Goal: Communication & Community: Answer question/provide support

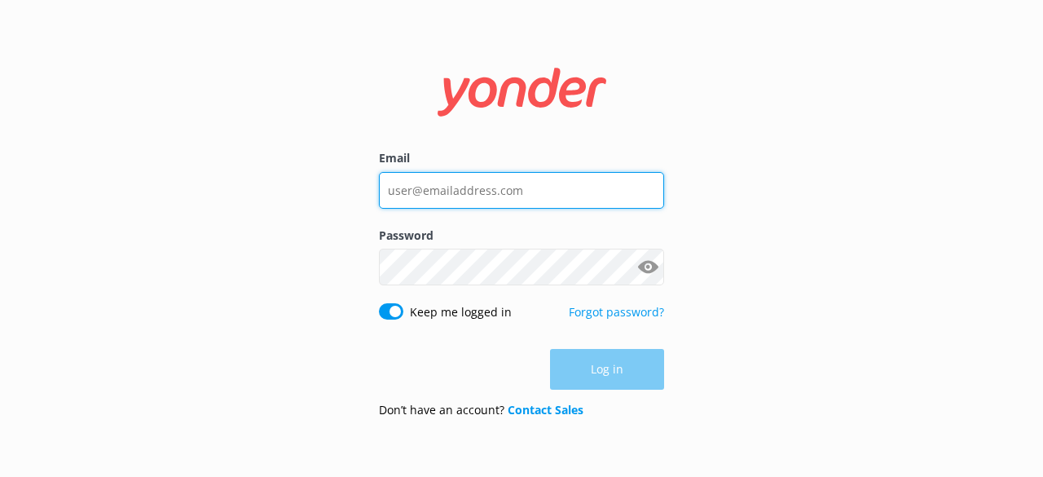
type input "[EMAIL_ADDRESS][DOMAIN_NAME]"
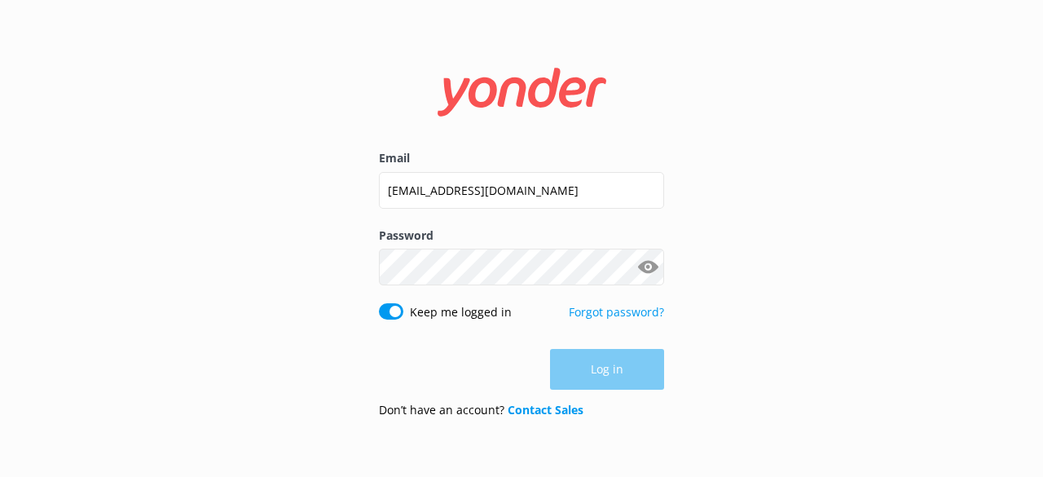
click at [587, 376] on div "Log in" at bounding box center [521, 369] width 285 height 41
click at [631, 380] on button "Log in" at bounding box center [607, 369] width 114 height 41
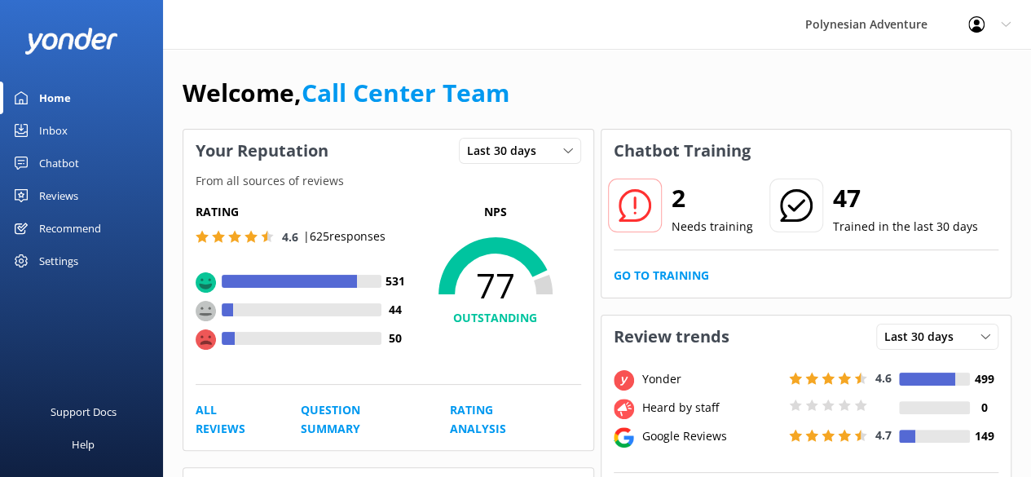
click at [59, 153] on div "Chatbot" at bounding box center [59, 163] width 40 height 33
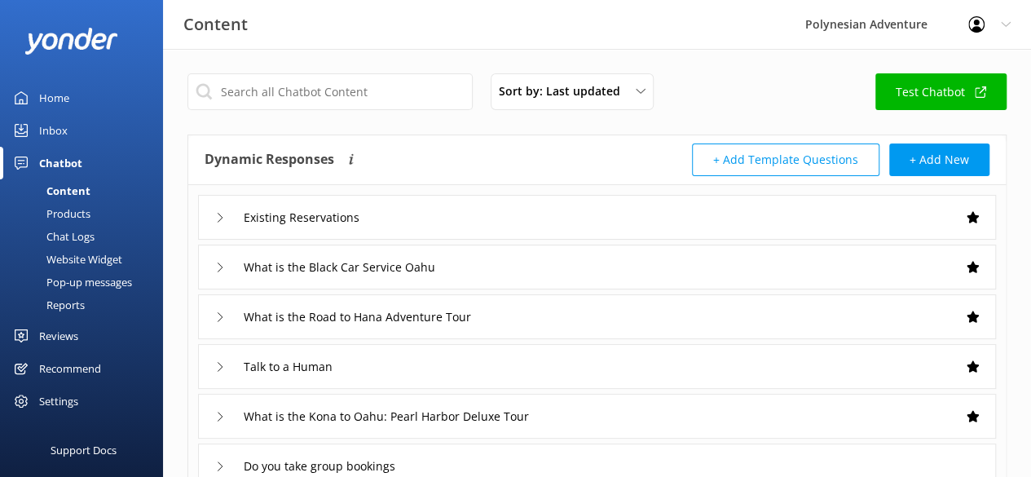
click at [50, 117] on div "Inbox" at bounding box center [53, 130] width 29 height 33
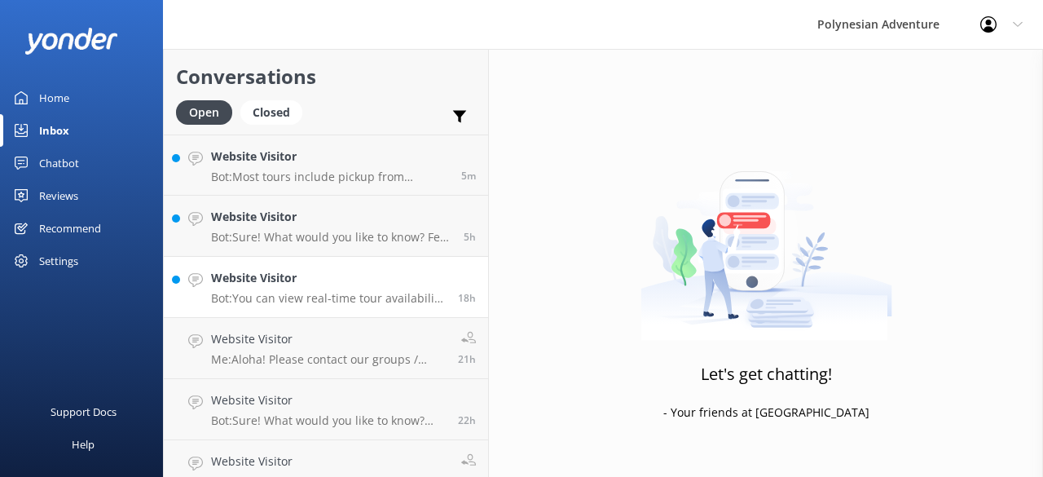
click at [291, 282] on h4 "Website Visitor" at bounding box center [328, 278] width 235 height 18
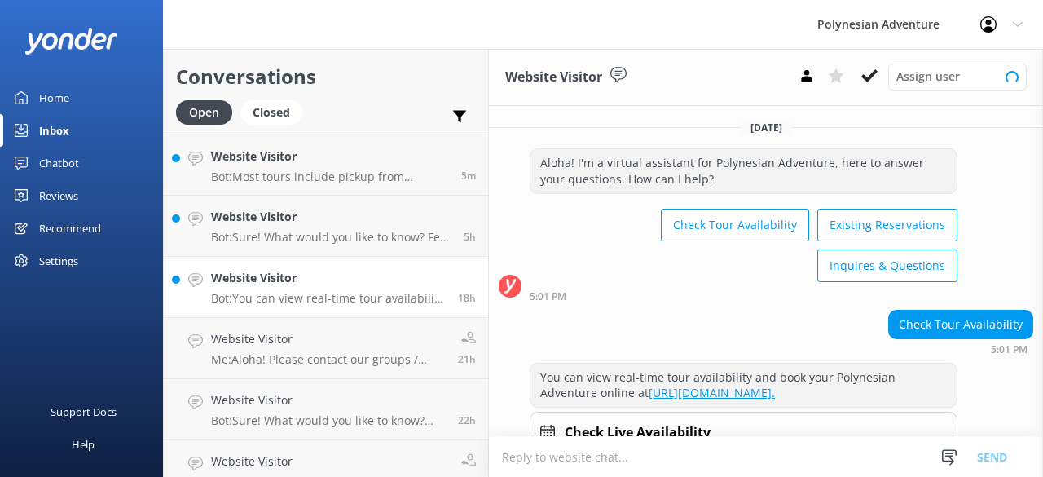
scroll to position [77, 0]
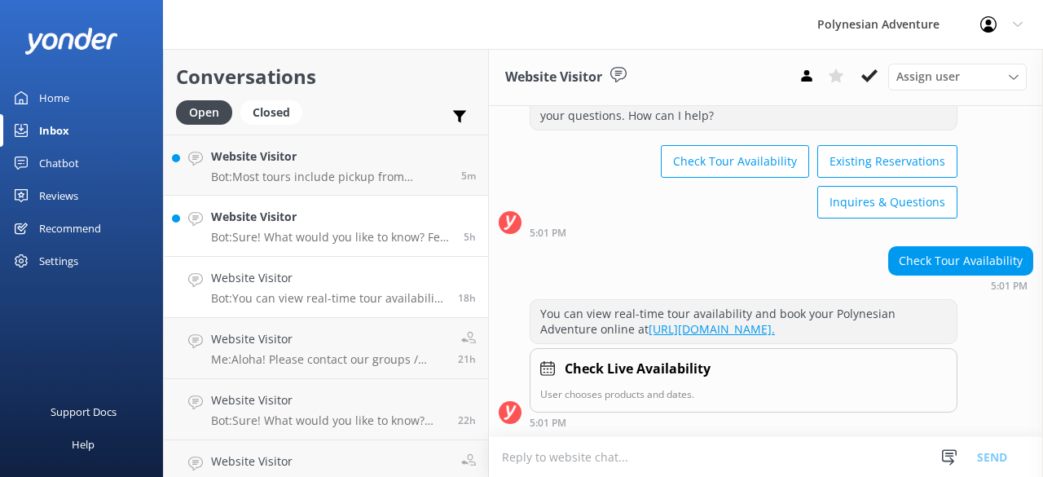
click at [351, 246] on link "Website Visitor Bot: Sure! What would you like to know? Feel free to ask about …" at bounding box center [326, 226] width 324 height 61
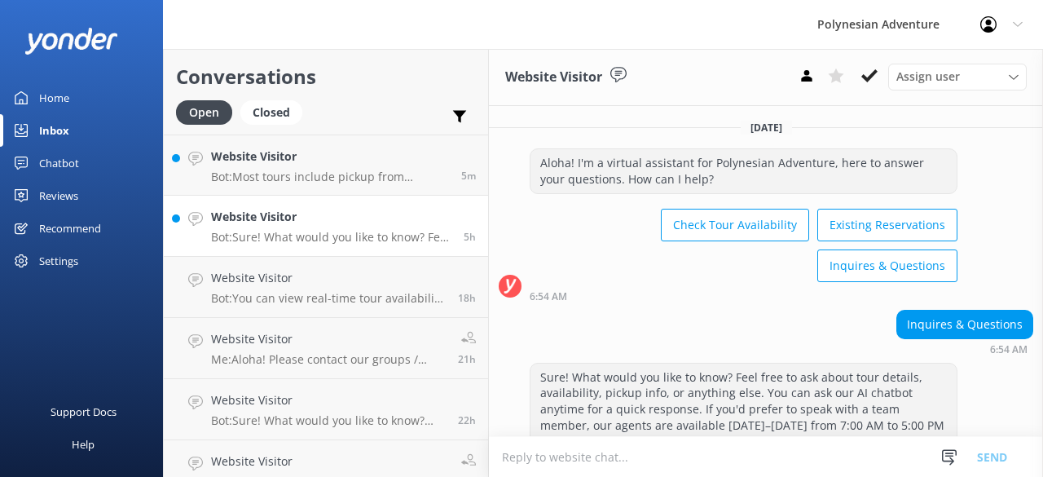
scroll to position [56, 0]
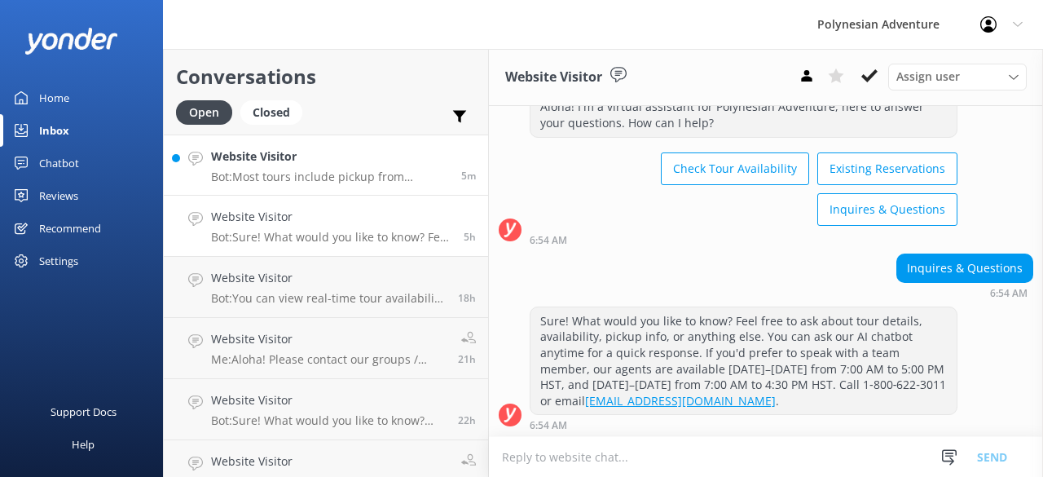
click at [276, 182] on p "Bot: Most tours include pickup from designated hotels or airports. We do not pi…" at bounding box center [330, 176] width 238 height 15
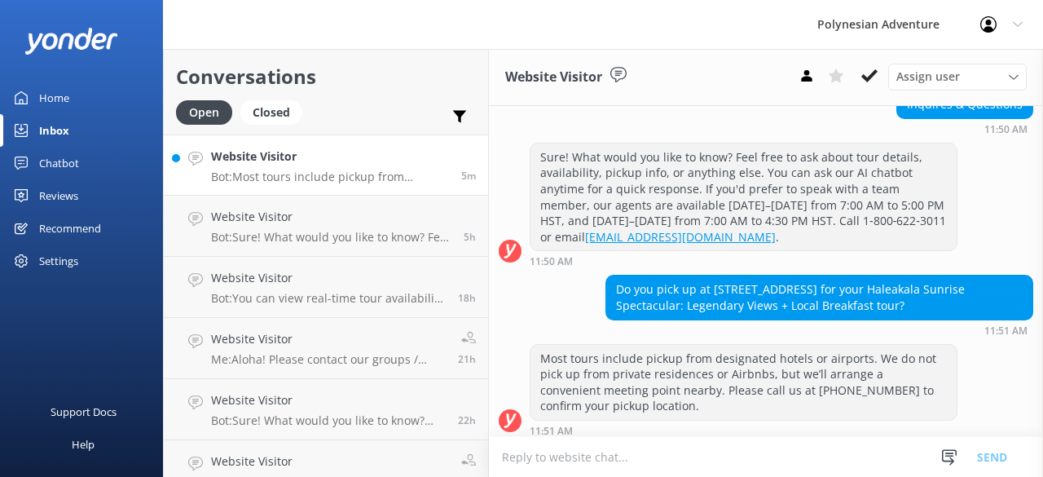
scroll to position [224, 0]
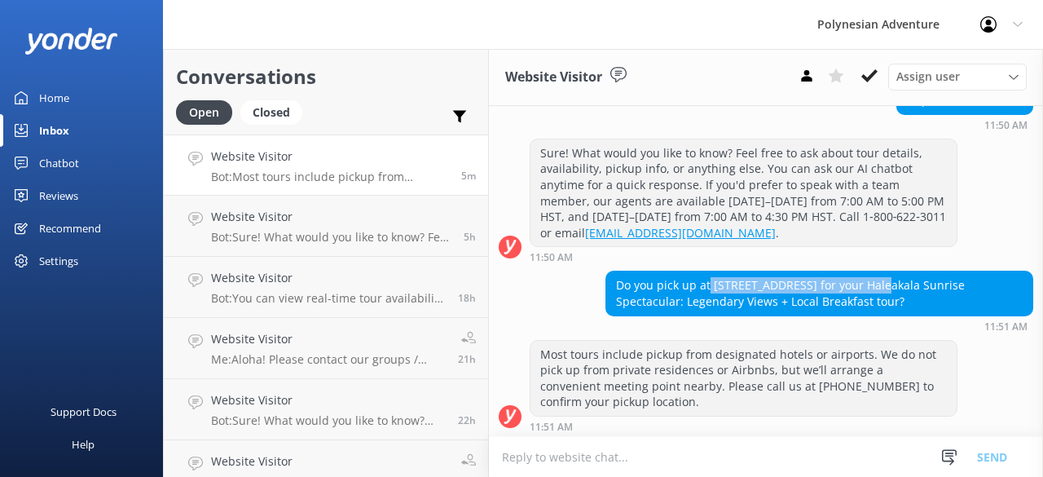
drag, startPoint x: 705, startPoint y: 278, endPoint x: 864, endPoint y: 282, distance: 158.9
click at [864, 282] on div "Do you pick up at [STREET_ADDRESS] for your Haleakala Sunrise Spectacular: Lege…" at bounding box center [819, 292] width 426 height 43
copy div "[STREET_ADDRESS][PERSON_NAME]"
click at [586, 303] on div "Do you pick up at [STREET_ADDRESS] for your Haleakala Sunrise Spectacular: Lege…" at bounding box center [766, 300] width 554 height 60
click at [574, 462] on textarea at bounding box center [766, 457] width 554 height 40
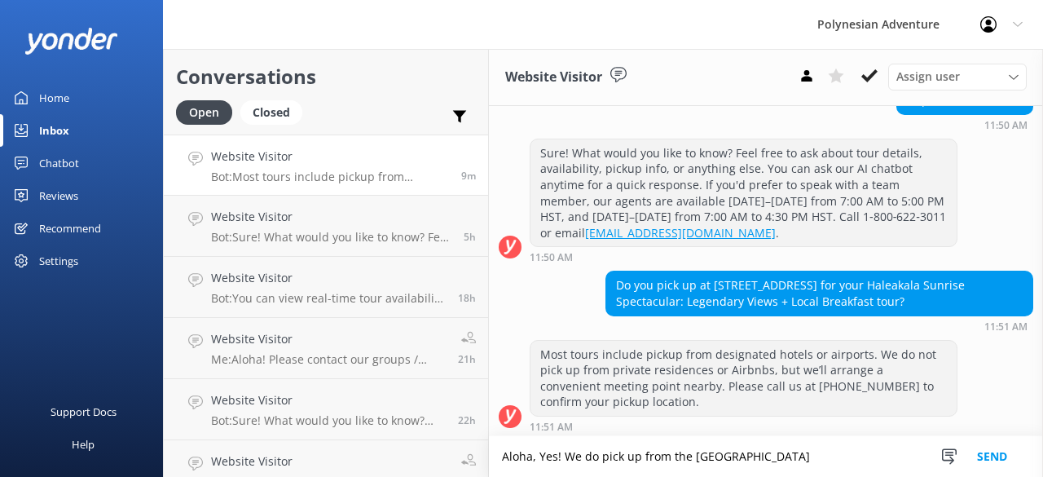
click at [738, 458] on textarea "Aloha, Yes! We do pick up from the [GEOGRAPHIC_DATA]" at bounding box center [766, 456] width 554 height 41
type textarea "Aloha, Yes! We do pick up from the [GEOGRAPHIC_DATA]"
click at [847, 457] on textarea "Aloha, Yes! We do pick up from the [GEOGRAPHIC_DATA]" at bounding box center [766, 456] width 554 height 41
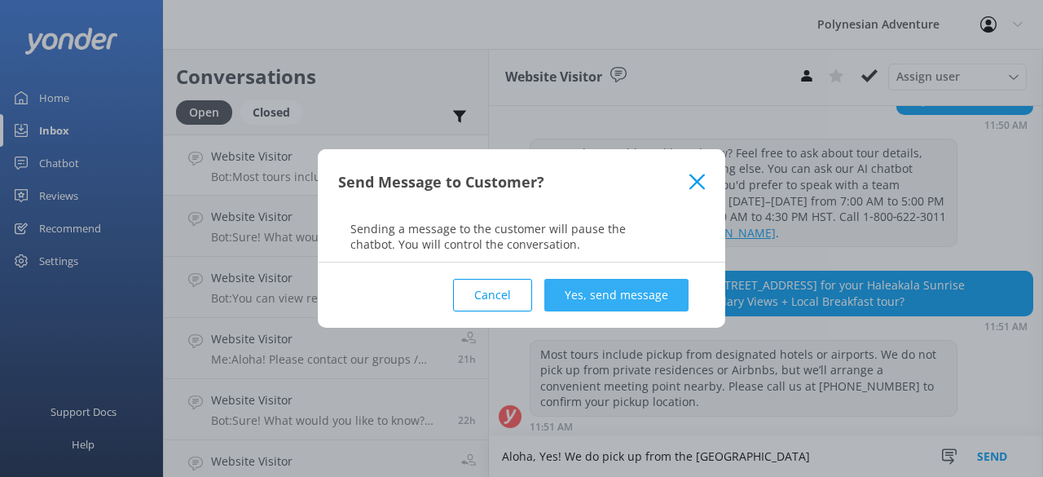
click at [572, 305] on button "Yes, send message" at bounding box center [616, 295] width 144 height 33
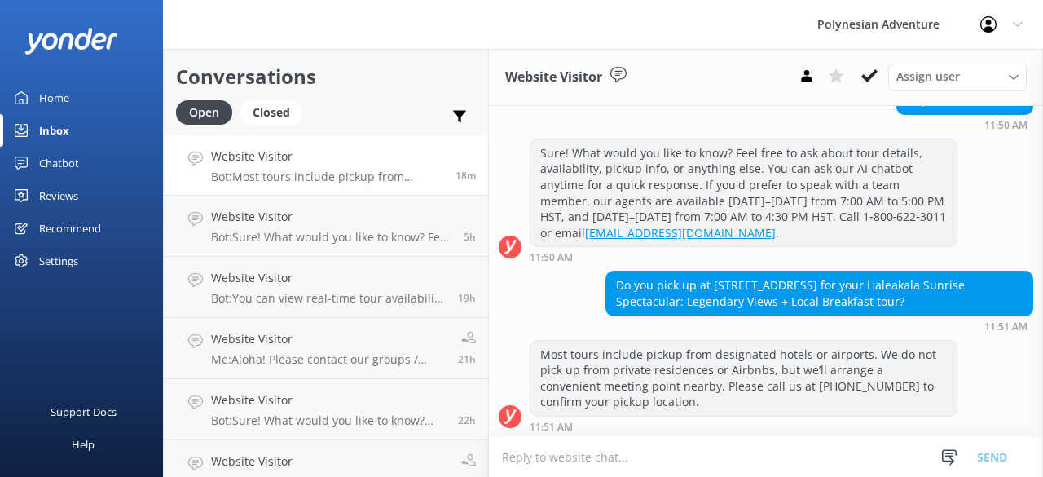
scroll to position [329, 0]
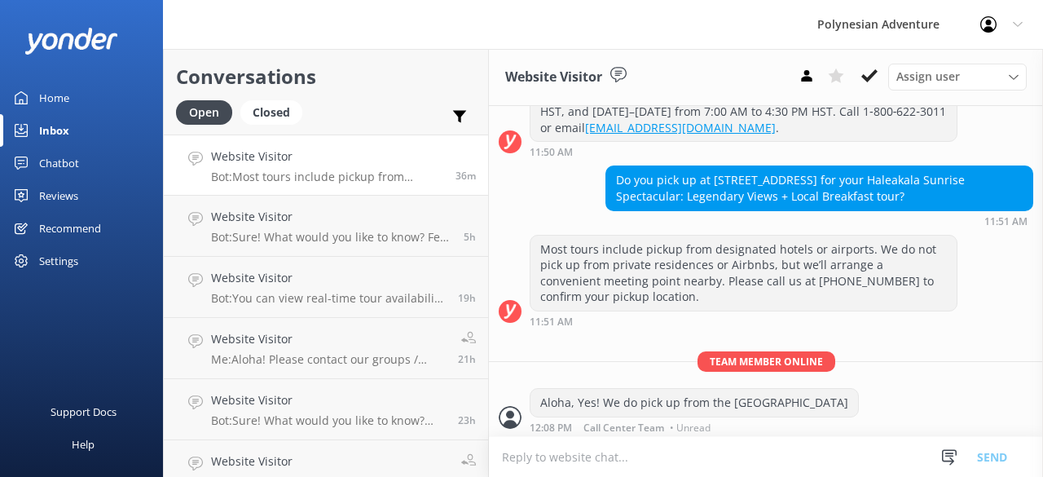
click at [353, 17] on div "Polynesian Adventure Profile Settings Logout" at bounding box center [521, 24] width 1043 height 49
